Goal: Use online tool/utility: Utilize a website feature to perform a specific function

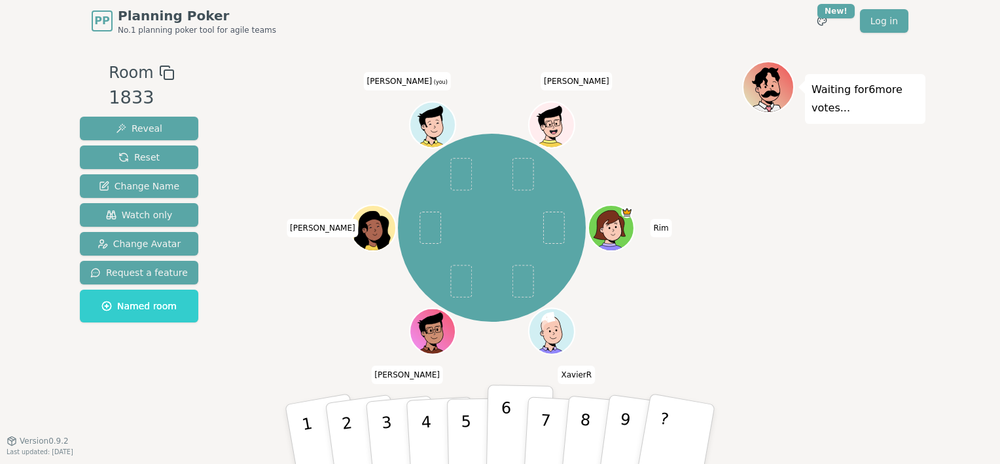
click at [502, 413] on p "6" at bounding box center [505, 433] width 11 height 71
click at [420, 420] on button "4" at bounding box center [441, 434] width 71 height 102
click at [466, 419] on p "5" at bounding box center [466, 434] width 11 height 71
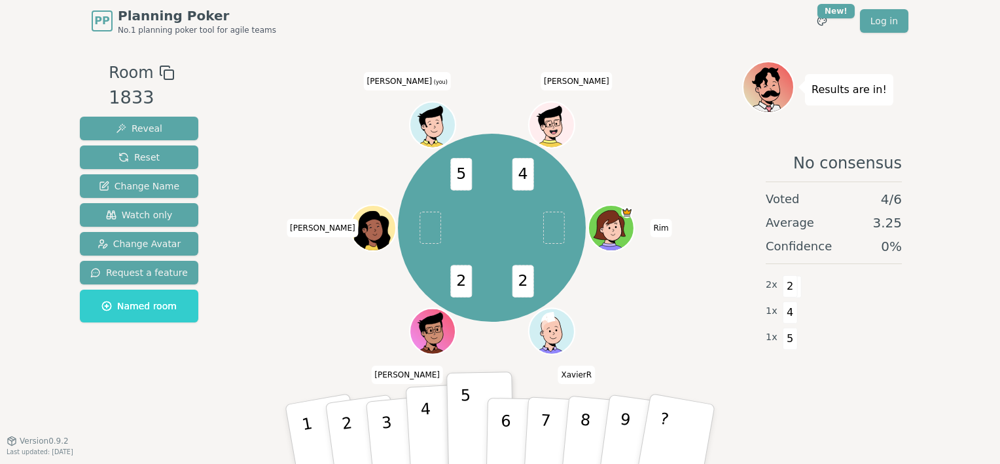
click at [425, 425] on p "4" at bounding box center [427, 434] width 14 height 71
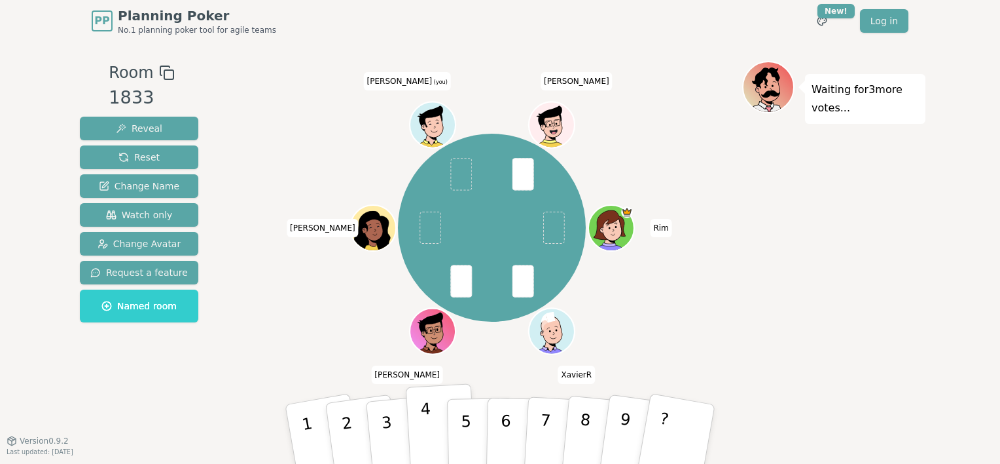
click at [416, 427] on button "4" at bounding box center [441, 434] width 71 height 102
click at [423, 410] on p "4" at bounding box center [427, 434] width 14 height 71
click at [382, 429] on p "3" at bounding box center [388, 435] width 17 height 71
click at [419, 403] on button "4" at bounding box center [441, 434] width 71 height 102
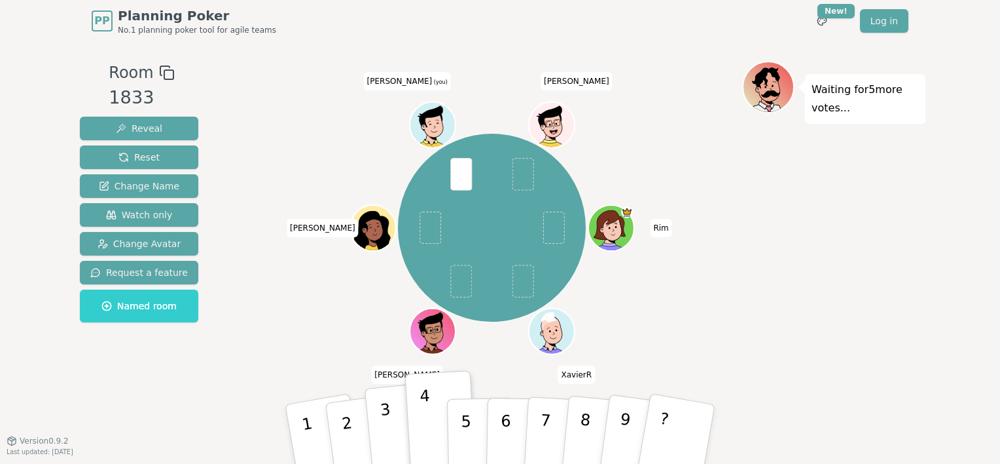
click at [390, 405] on button "3" at bounding box center [402, 434] width 75 height 104
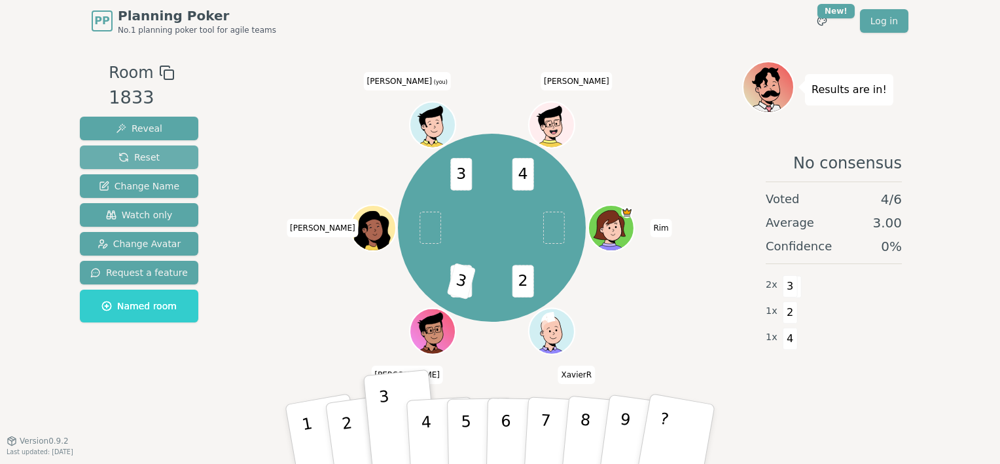
click at [159, 159] on button "Reset" at bounding box center [139, 157] width 118 height 24
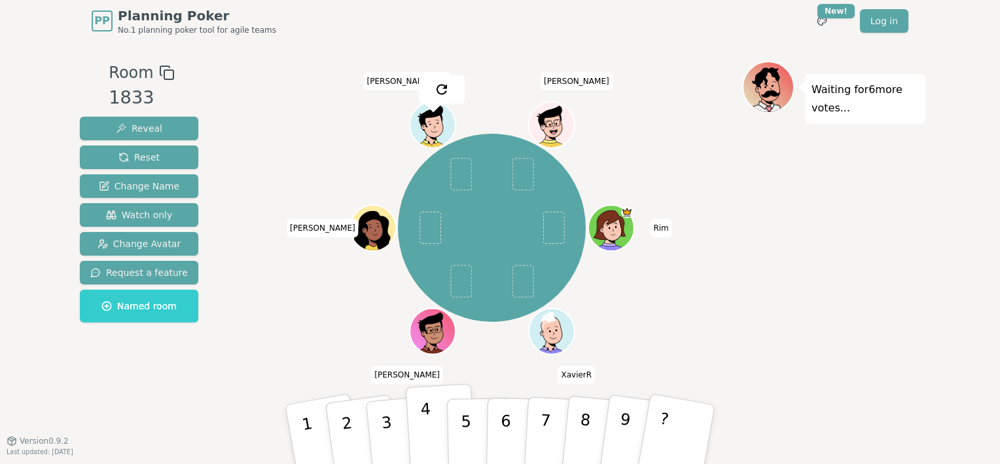
click at [426, 449] on p "4" at bounding box center [427, 434] width 14 height 71
click at [435, 424] on button "4" at bounding box center [441, 434] width 71 height 102
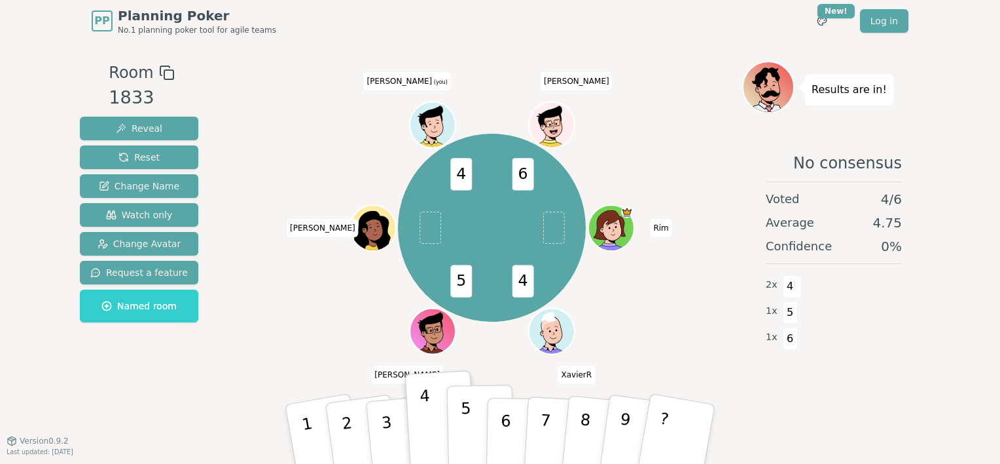
click at [462, 425] on p "5" at bounding box center [466, 434] width 11 height 71
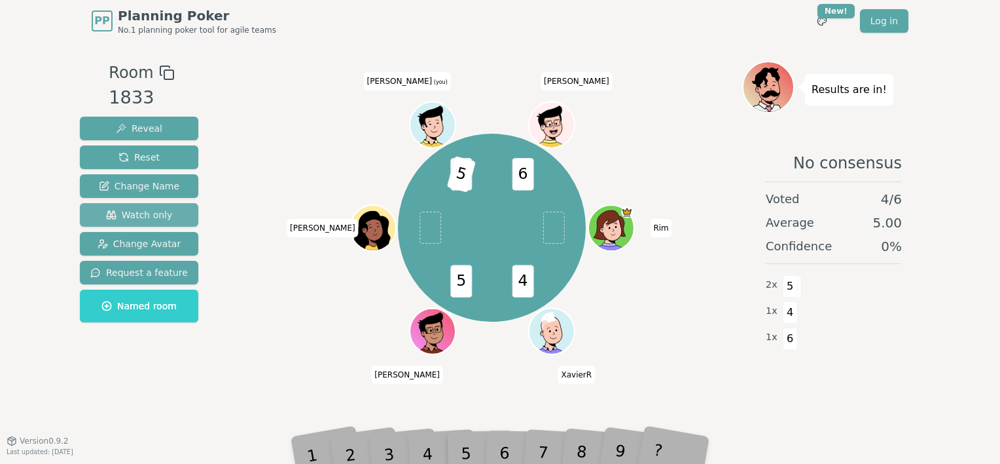
click at [165, 210] on span "Watch only" at bounding box center [139, 214] width 67 height 13
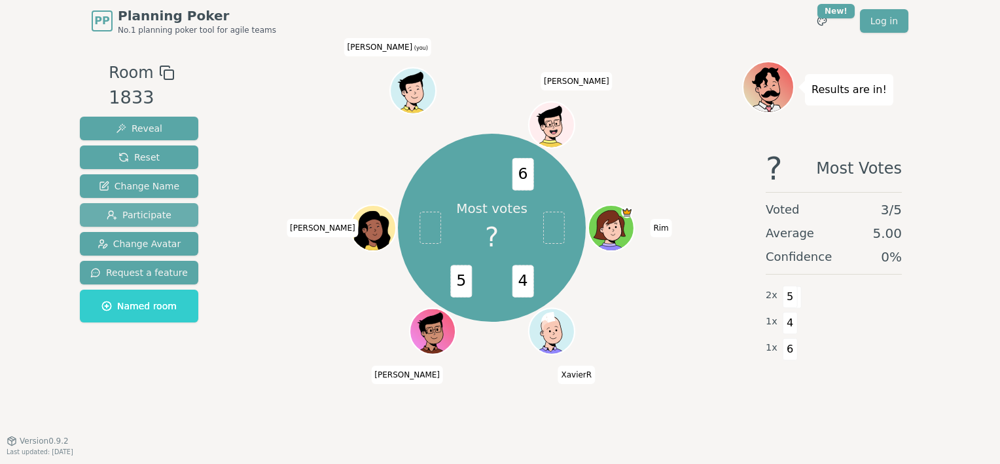
click at [144, 213] on span "Participate" at bounding box center [139, 214] width 65 height 13
